Goal: Transaction & Acquisition: Download file/media

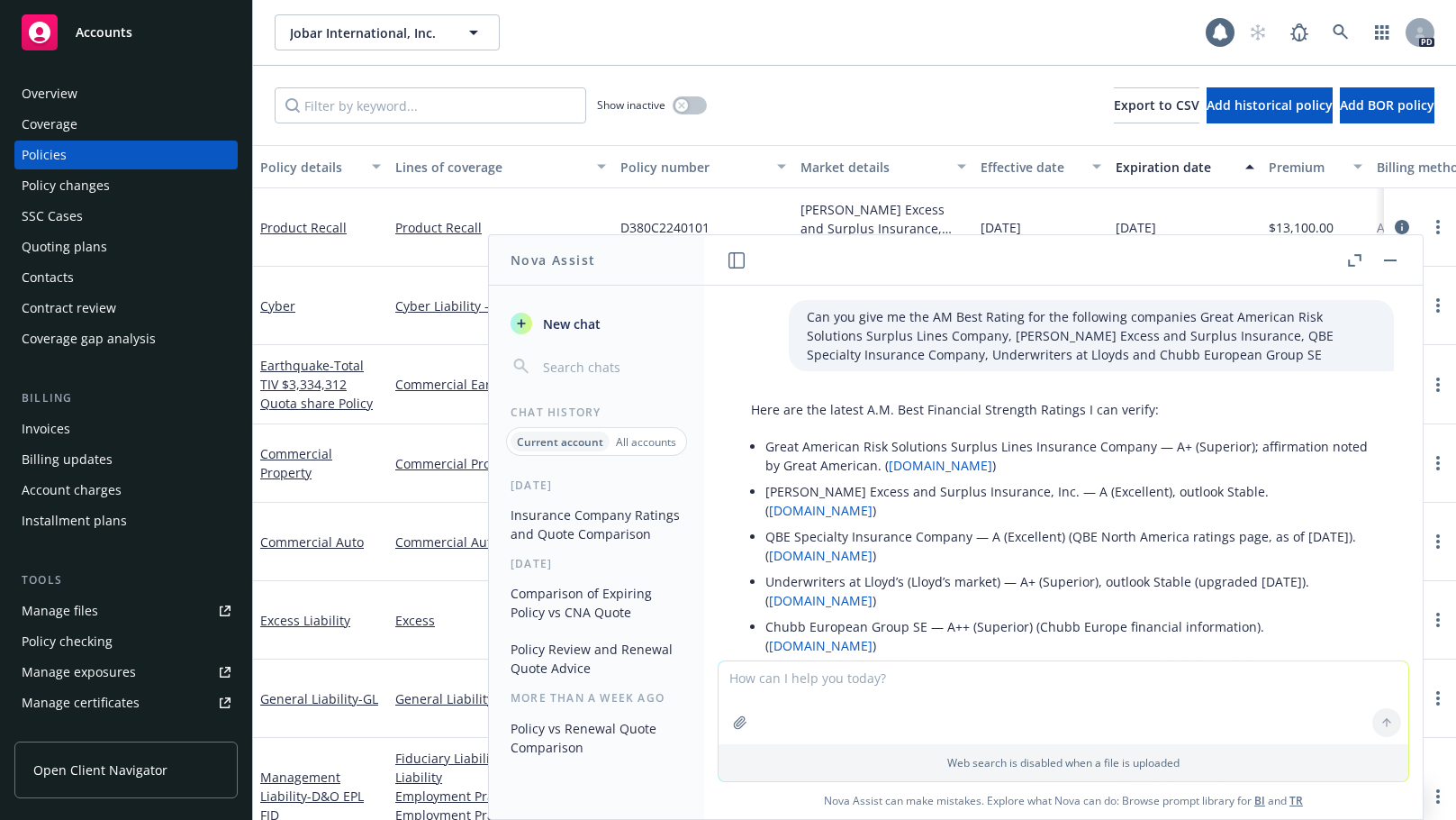
scroll to position [3476, 0]
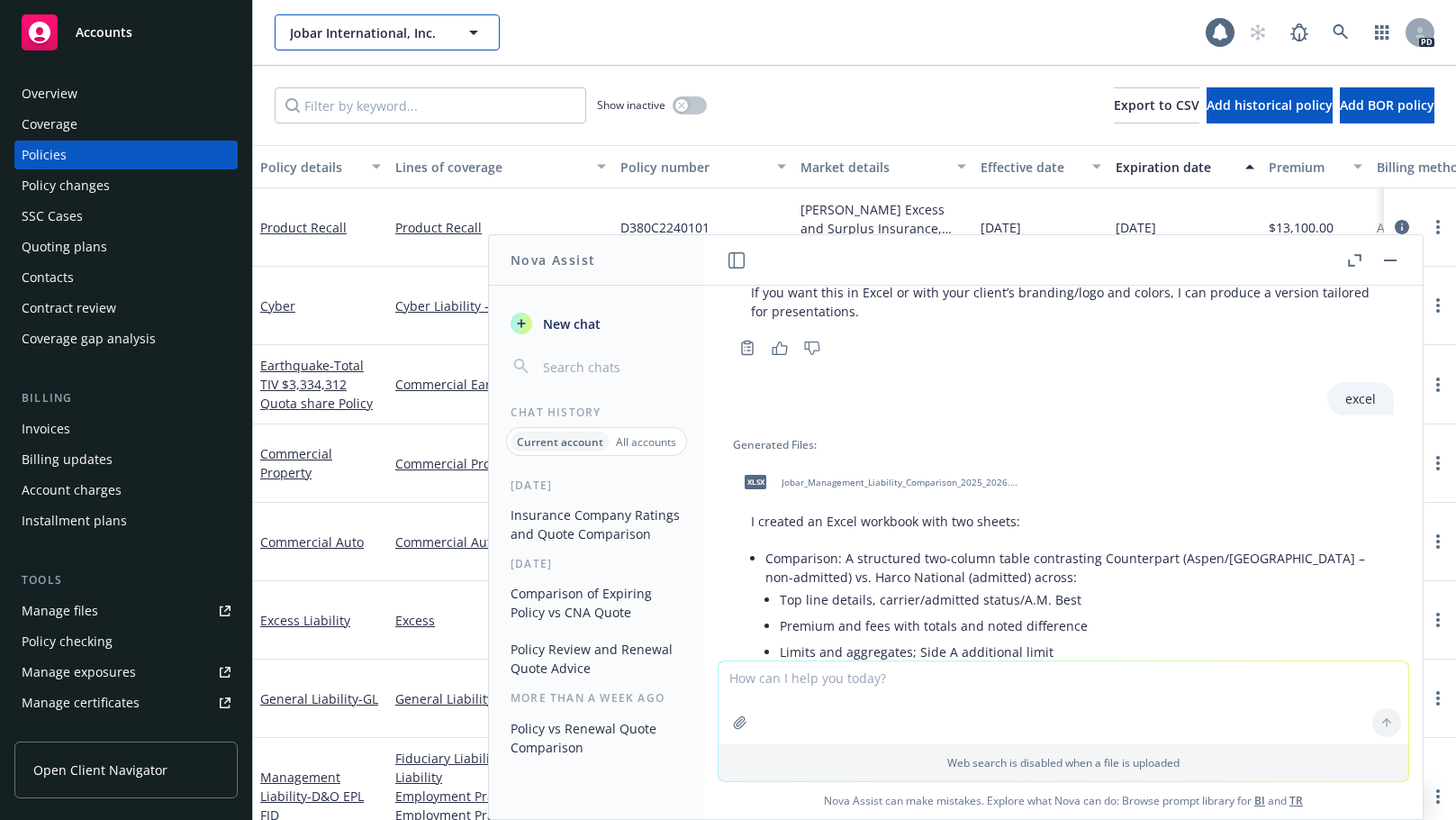
click at [476, 30] on icon "button" at bounding box center [474, 32] width 22 height 22
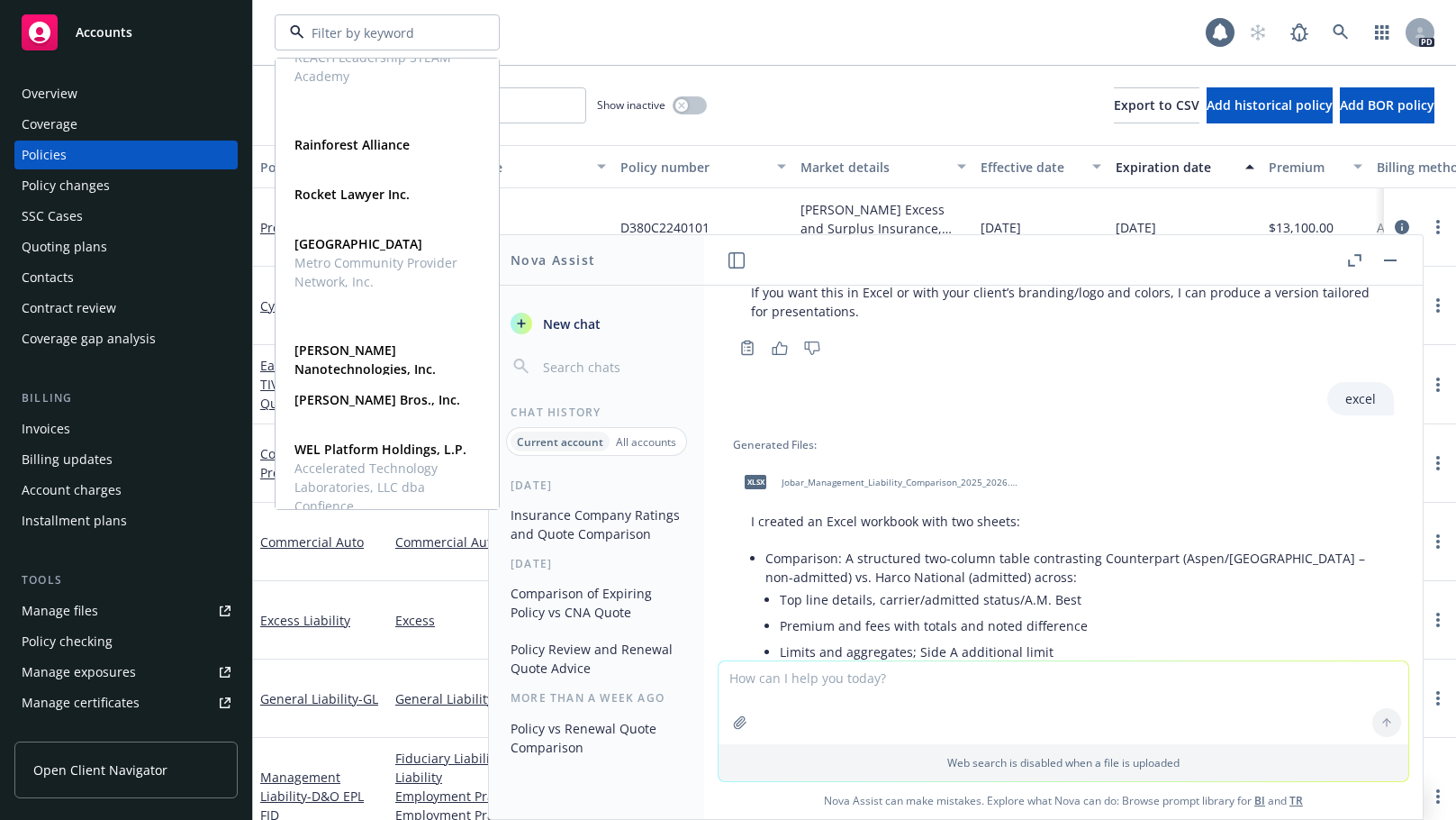
scroll to position [1159, 0]
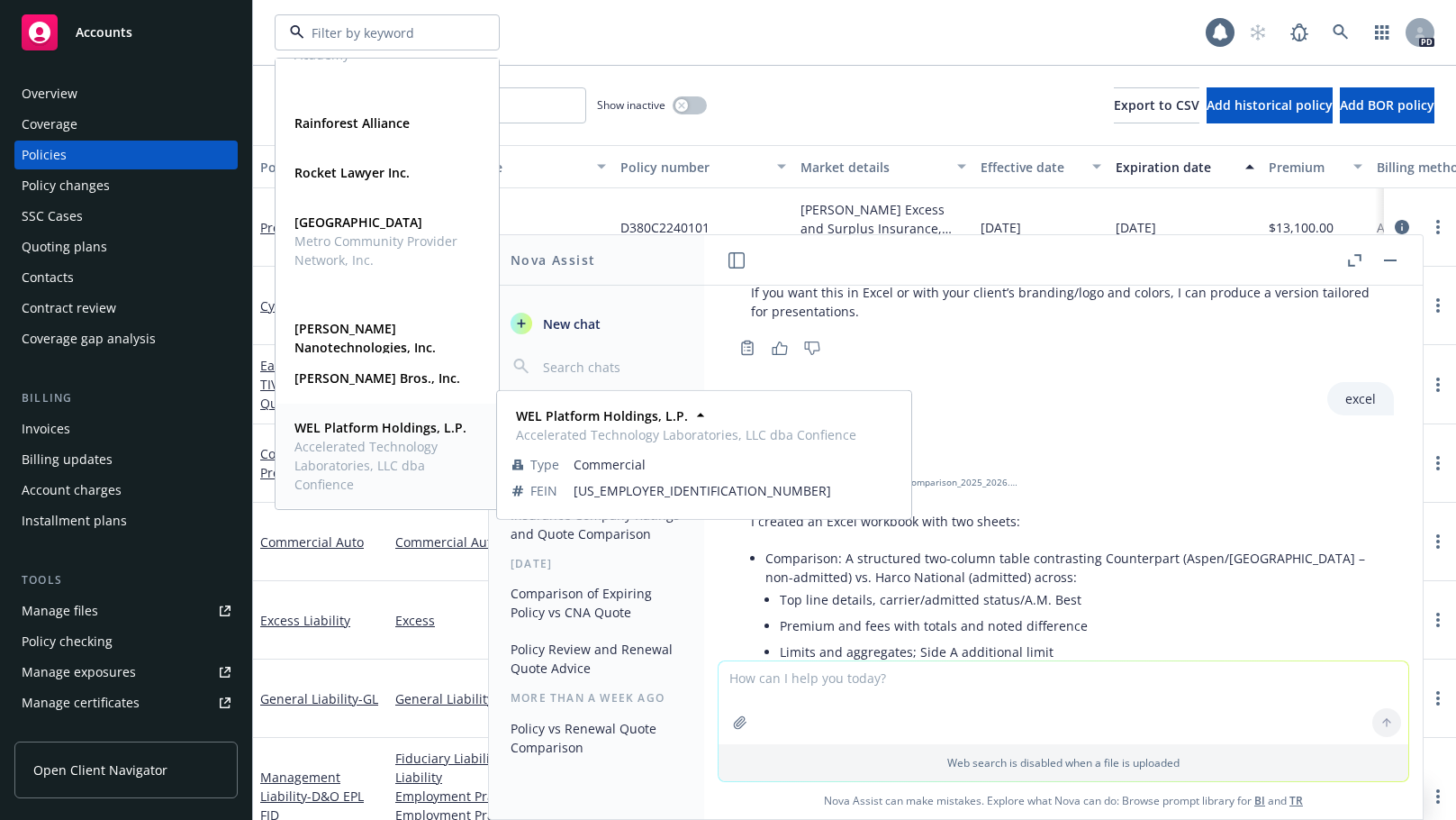
click at [294, 451] on div "WEL Platform Holdings, L.P. Accelerated Technology Laboratories, LLC dba Confie…" at bounding box center [384, 456] width 186 height 76
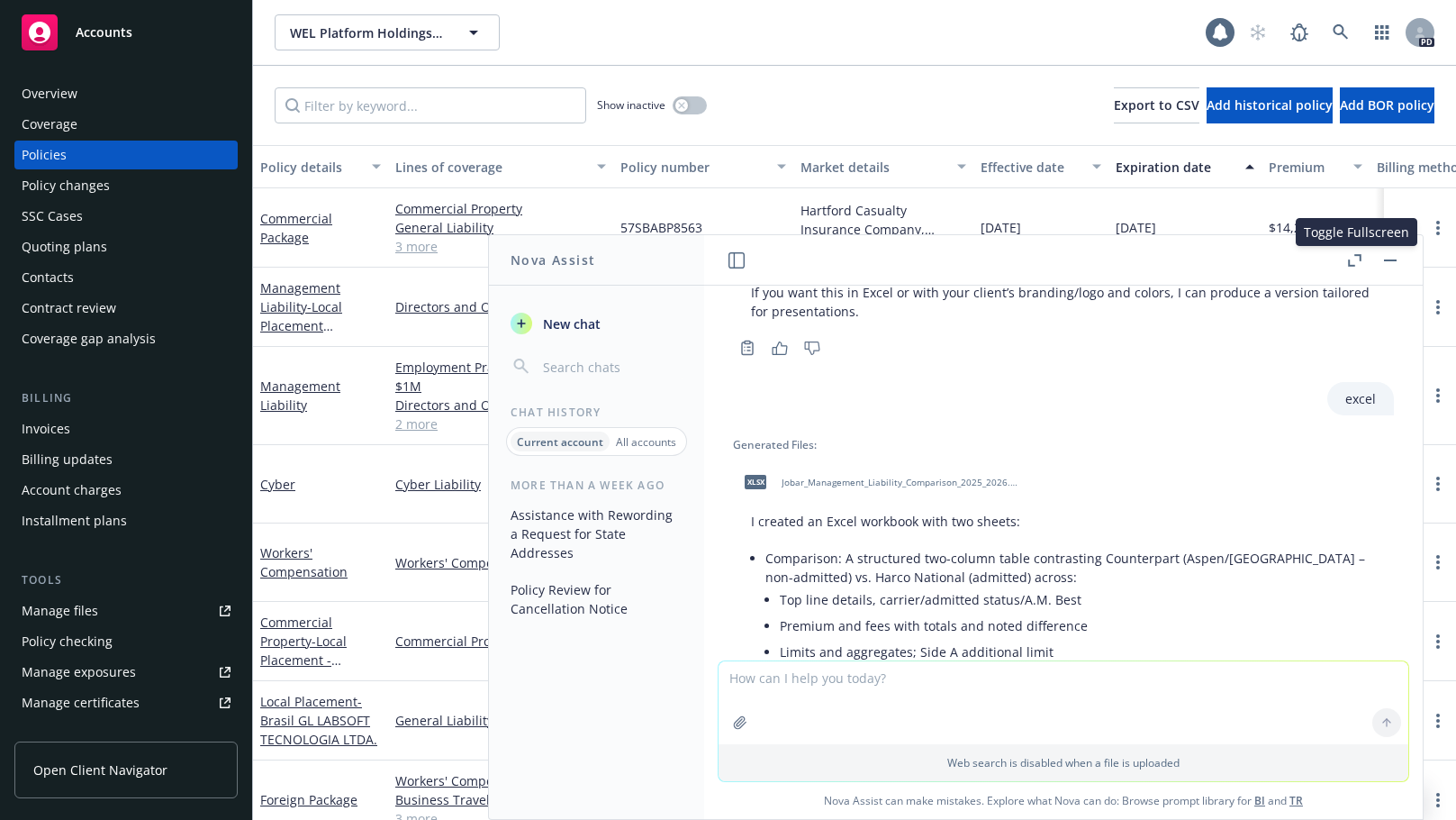
click at [1360, 257] on icon "button" at bounding box center [1357, 257] width 6 height 6
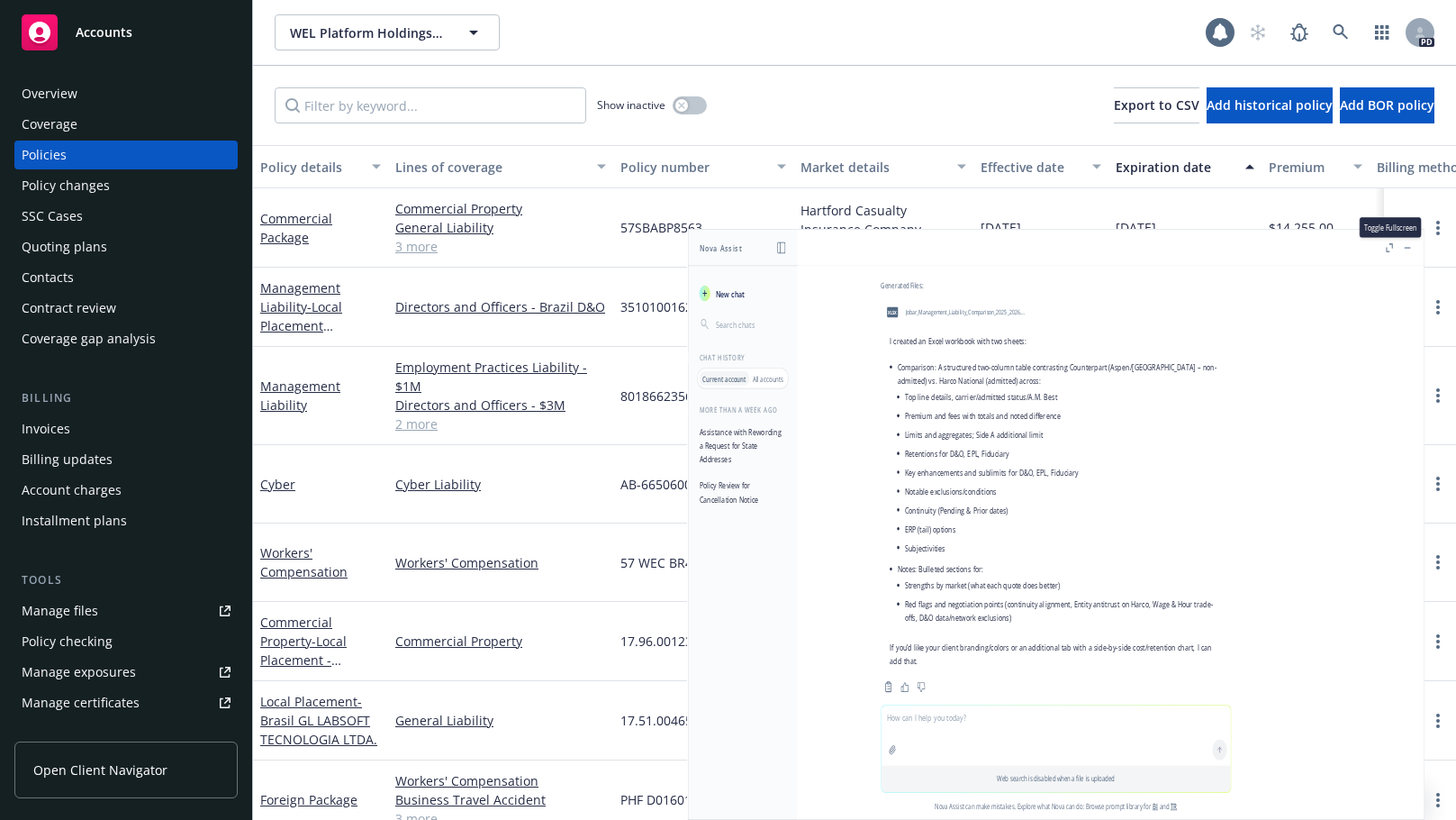
scroll to position [3343, 0]
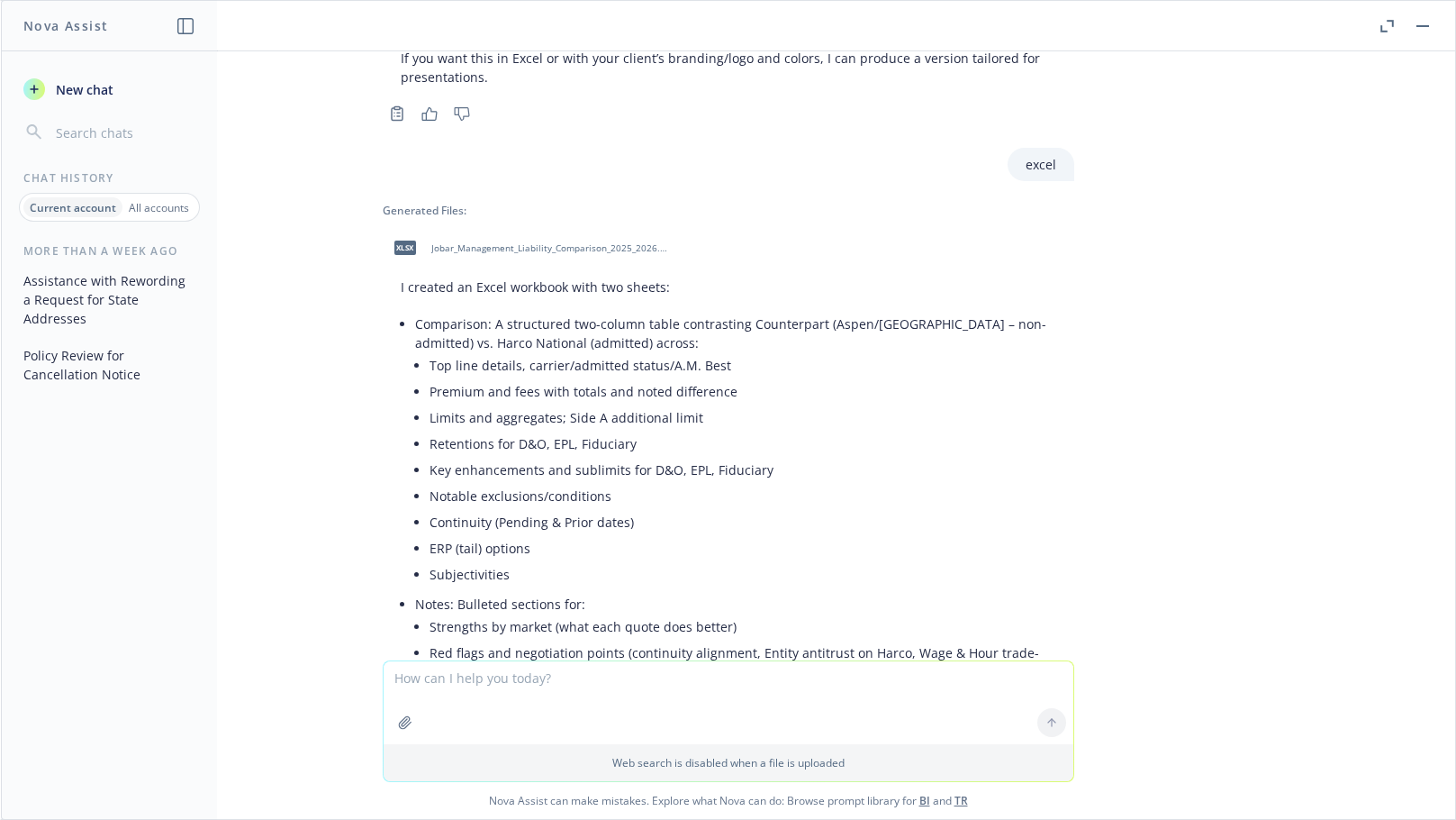
click at [1392, 18] on button "button" at bounding box center [1387, 26] width 22 height 22
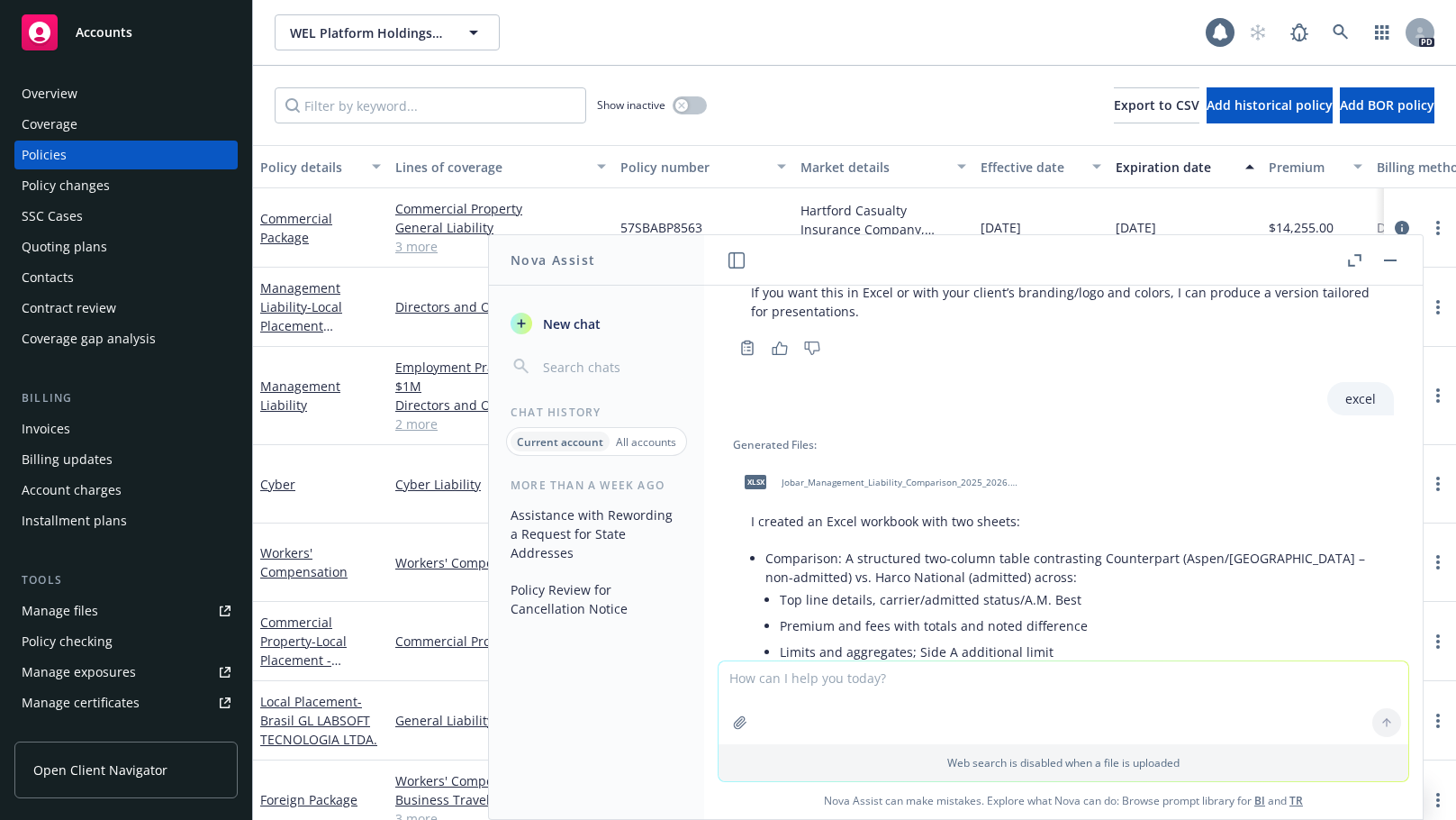
click at [1400, 260] on button "button" at bounding box center [1390, 260] width 22 height 22
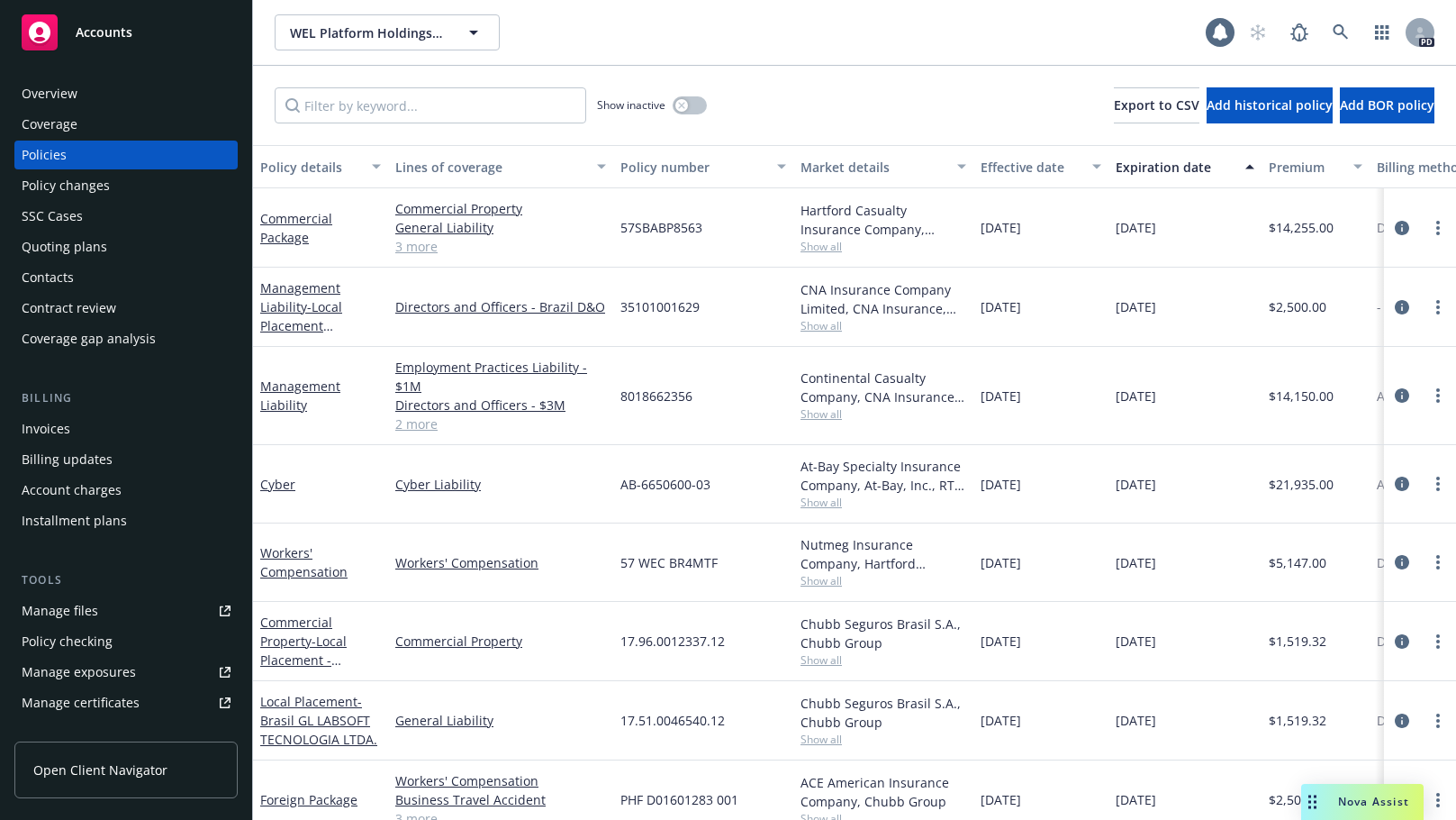
click at [285, 561] on div "Workers' Compensation" at bounding box center [321, 562] width 121 height 38
click at [288, 569] on link "Workers' Compensation" at bounding box center [304, 562] width 87 height 36
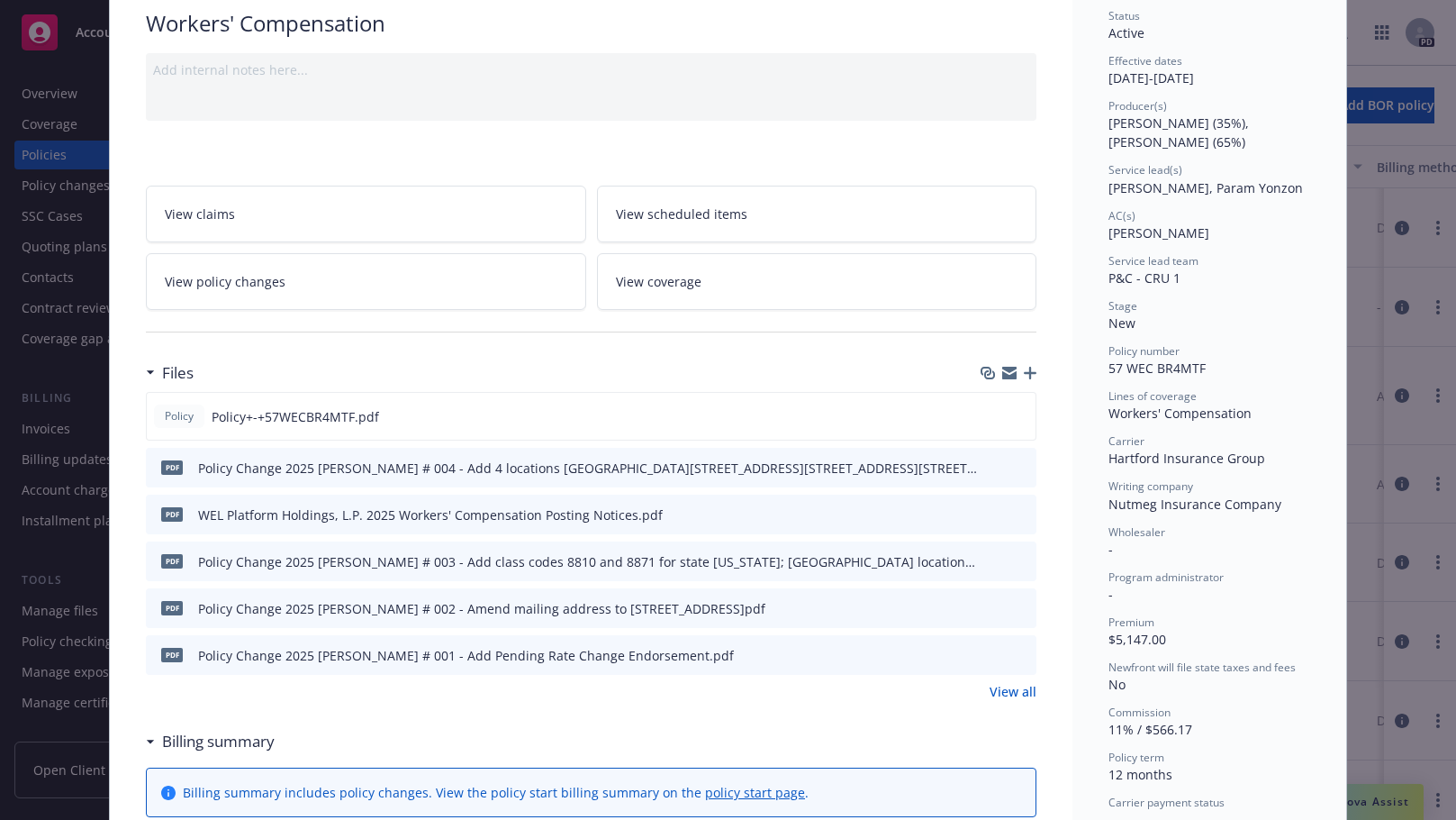
scroll to position [138, 0]
click at [987, 415] on icon "download file" at bounding box center [989, 415] width 12 height 11
